Goal: Task Accomplishment & Management: Complete application form

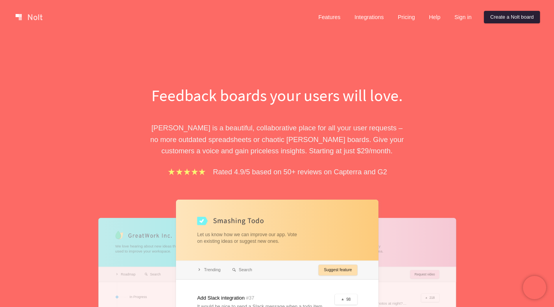
click at [504, 15] on link "Create a Nolt board" at bounding box center [512, 17] width 56 height 12
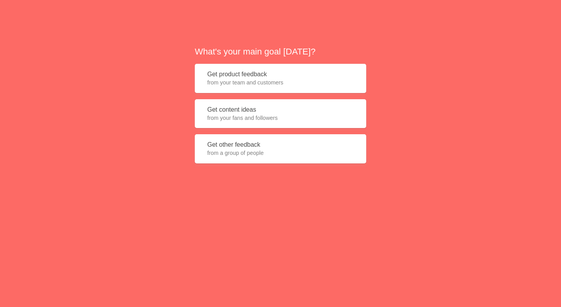
click at [259, 85] on span "from your team and customers" at bounding box center [280, 83] width 146 height 8
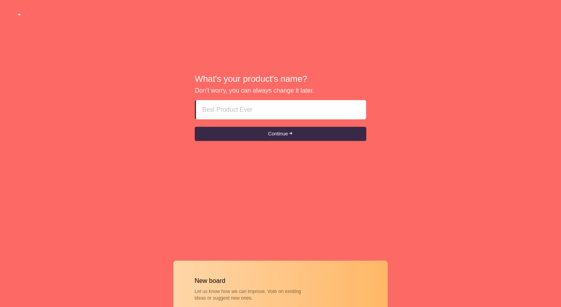
paste input "ajman escorts XXXXXÖ⑤63⑤⑤ÖI63"
type input "ajman escorts XXXXXÖ⑤63⑤⑤ÖI63"
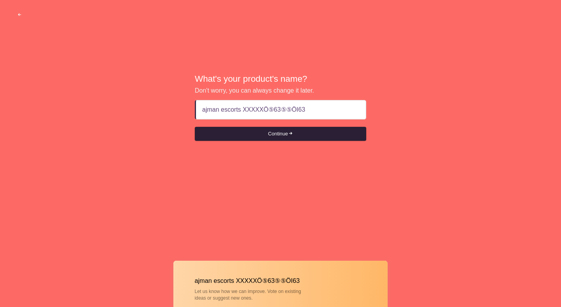
click at [257, 133] on button "Continue" at bounding box center [280, 134] width 171 height 14
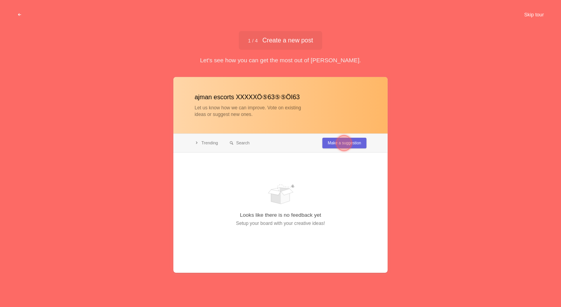
click at [536, 15] on button "Skip tour" at bounding box center [533, 15] width 39 height 14
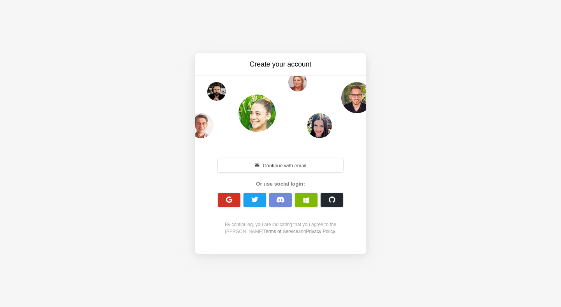
click at [229, 206] on button "button" at bounding box center [229, 200] width 23 height 14
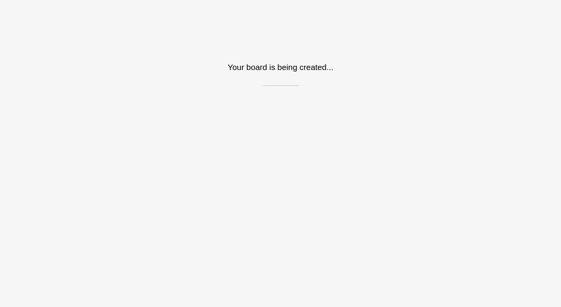
click at [416, 60] on div "Your board is being created..." at bounding box center [280, 43] width 561 height 86
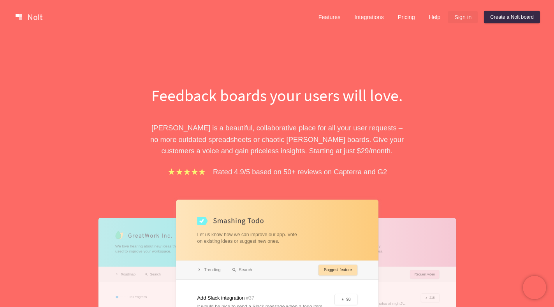
click at [465, 18] on link "Sign in" at bounding box center [463, 17] width 30 height 12
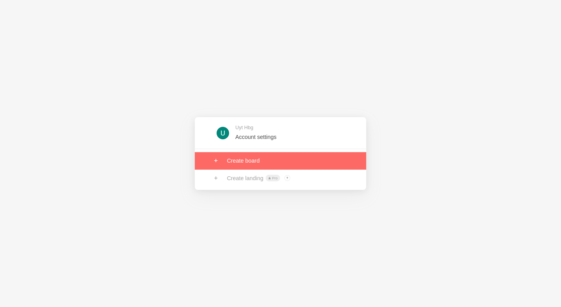
click at [246, 158] on link at bounding box center [280, 160] width 171 height 17
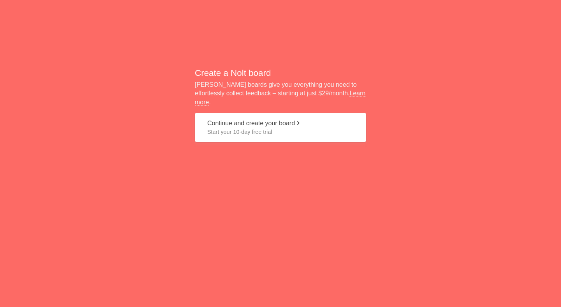
click at [256, 128] on span "Start your 10-day free trial" at bounding box center [280, 132] width 146 height 8
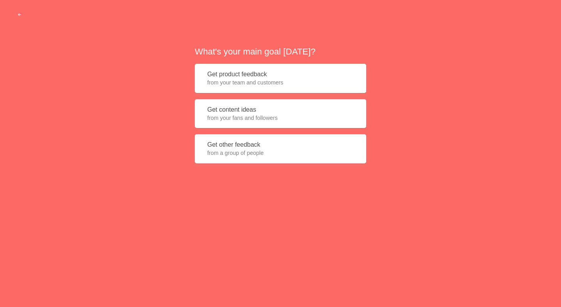
click at [259, 86] on span "from your team and customers" at bounding box center [280, 83] width 146 height 8
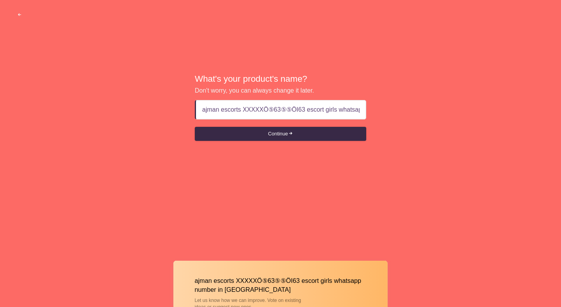
scroll to position [0, 52]
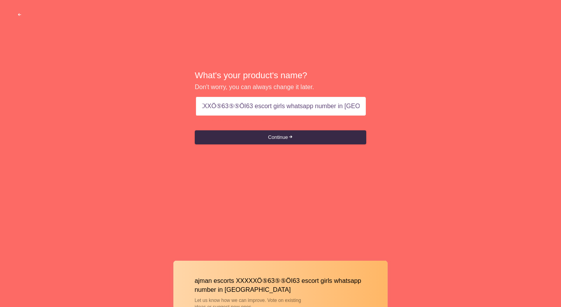
drag, startPoint x: 253, startPoint y: 109, endPoint x: 466, endPoint y: 111, distance: 213.0
click at [466, 111] on div "What's your product's name? Don't worry, you can always change it later. ajman …" at bounding box center [280, 107] width 561 height 215
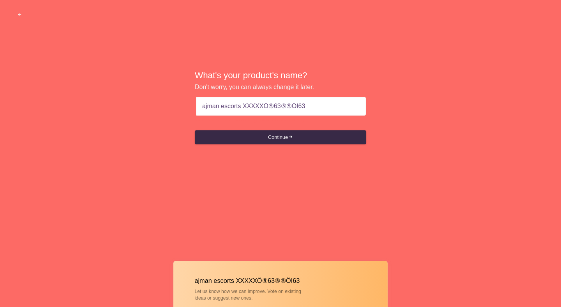
scroll to position [0, 0]
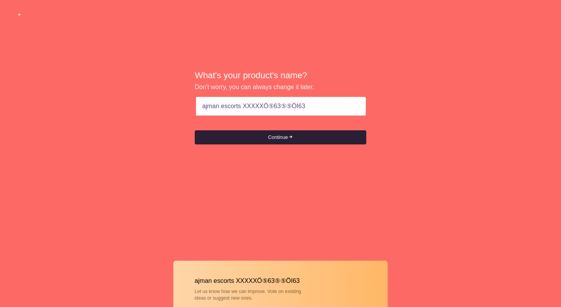
type input "ajman escorts XXXXXÖ⑤63⑤⑤ÖI63"
click at [271, 133] on button "Continue" at bounding box center [280, 137] width 171 height 14
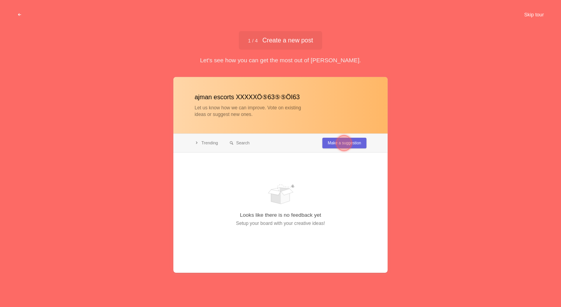
click at [535, 14] on button "Skip tour" at bounding box center [533, 15] width 39 height 14
